Goal: Task Accomplishment & Management: Manage account settings

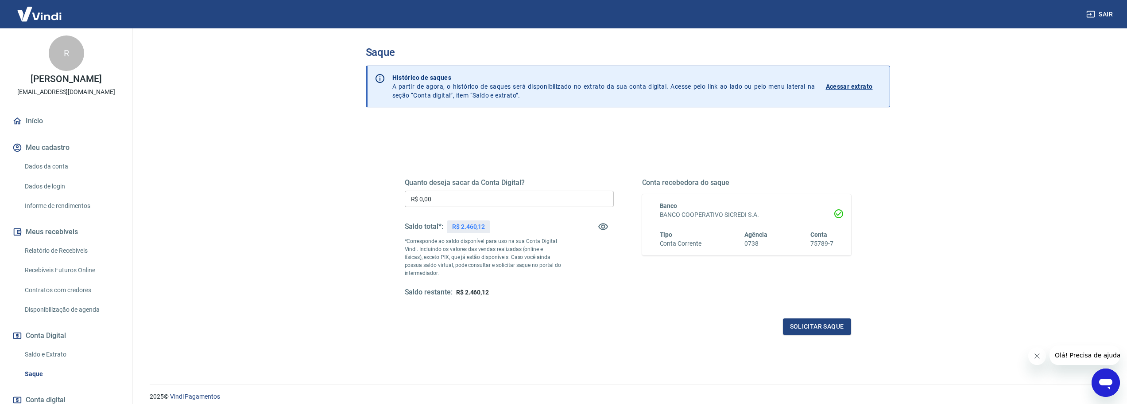
click at [439, 201] on input "R$ 0,00" at bounding box center [509, 198] width 209 height 16
type input "R$ 2.460,12"
click at [810, 323] on button "Solicitar saque" at bounding box center [817, 326] width 68 height 16
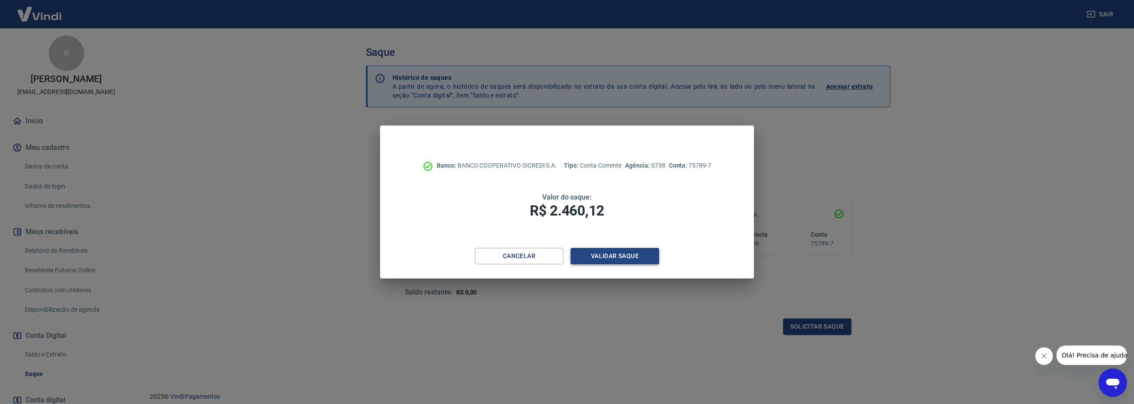
click at [642, 257] on button "Validar saque" at bounding box center [615, 256] width 89 height 16
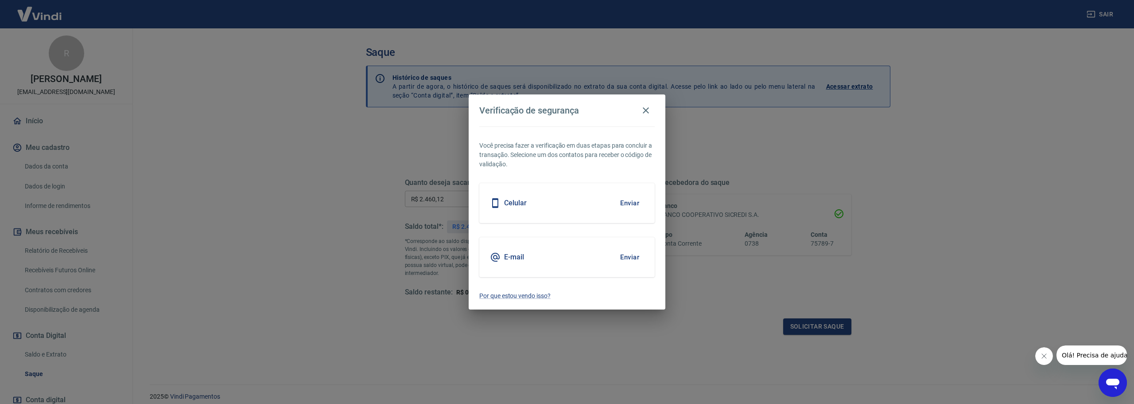
click at [641, 257] on button "Enviar" at bounding box center [629, 257] width 29 height 19
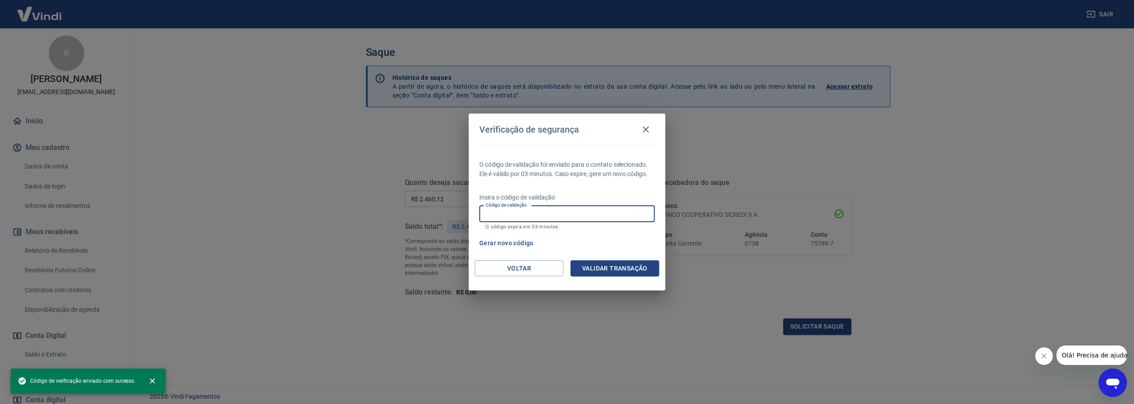
click at [519, 218] on input "Código de validação" at bounding box center [566, 214] width 175 height 16
paste input "692725"
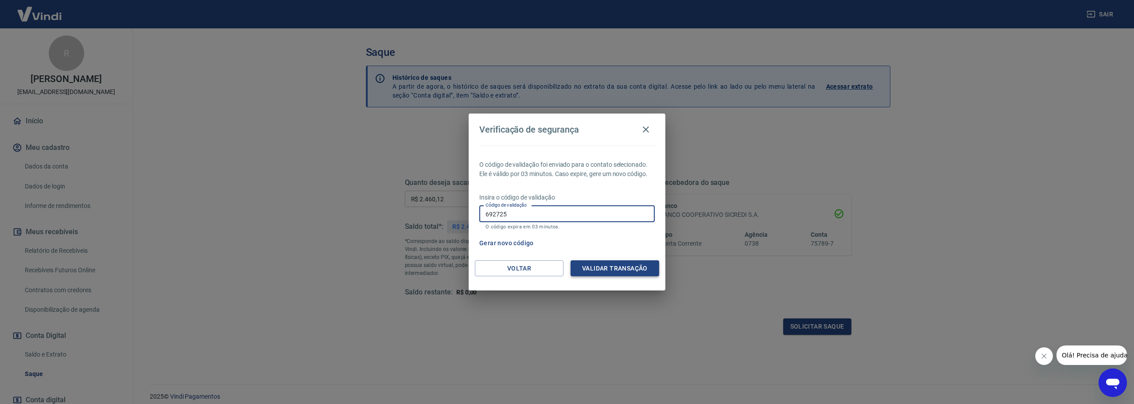
type input "692725"
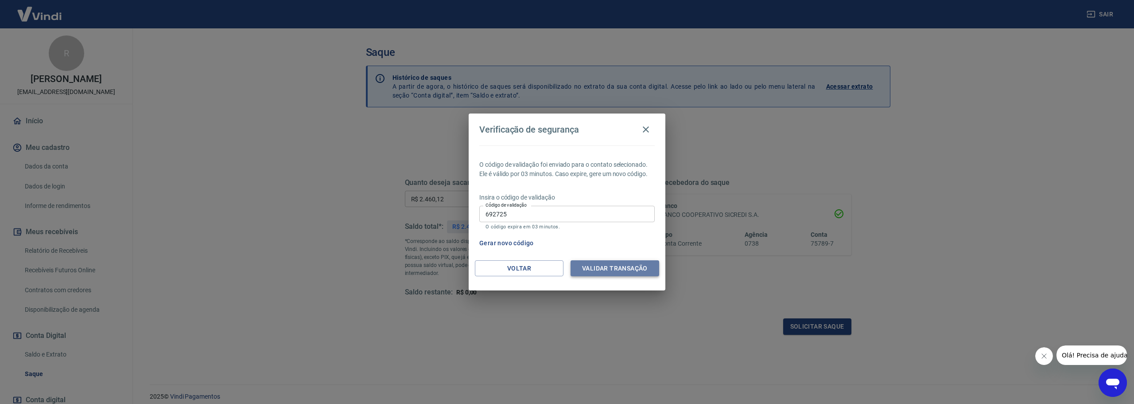
click at [604, 260] on button "Validar transação" at bounding box center [615, 268] width 89 height 16
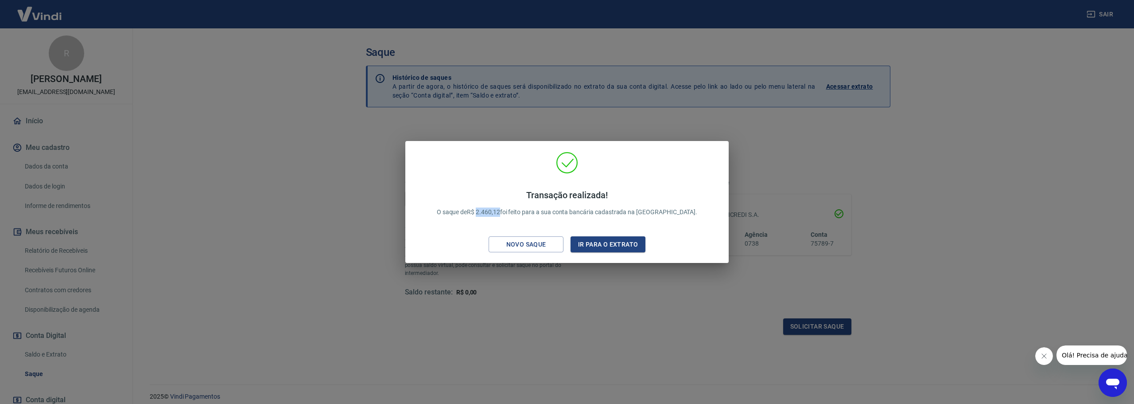
drag, startPoint x: 522, startPoint y: 213, endPoint x: 500, endPoint y: 208, distance: 22.7
click at [500, 208] on p "Transação realizada! O saque de R$ 2.460,12 foi feito para a sua conta bancária…" at bounding box center [567, 203] width 261 height 27
copy p "2.460,12"
click at [572, 290] on div "Transação realizada! O saque de R$ 2.460,12 foi feito para a sua conta bancária…" at bounding box center [567, 202] width 1134 height 404
